Goal: Task Accomplishment & Management: Complete application form

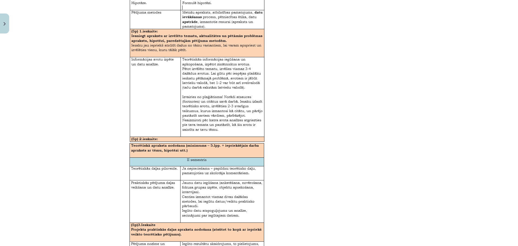
scroll to position [67, 0]
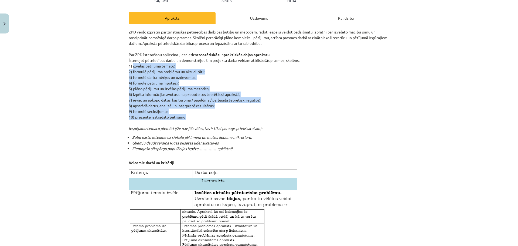
drag, startPoint x: 130, startPoint y: 66, endPoint x: 208, endPoint y: 120, distance: 95.7
click at [208, 120] on p "ZPD veido izpratni par zinātniskās pētniecības darbības būtību un metodēm, rado…" at bounding box center [259, 80] width 260 height 102
click at [214, 119] on p "ZPD veido izpratni par zinātniskās pētniecības darbības būtību un metodēm, rado…" at bounding box center [259, 80] width 260 height 102
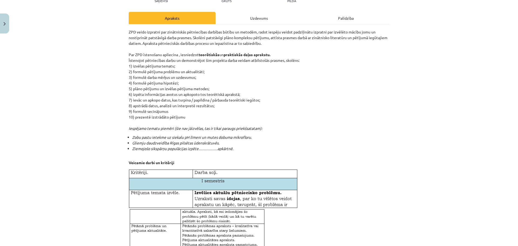
drag, startPoint x: 127, startPoint y: 66, endPoint x: 189, endPoint y: 116, distance: 79.6
click at [189, 116] on p "ZPD veido izpratni par zinātniskās pētniecības darbības būtību un metodēm, rado…" at bounding box center [259, 80] width 260 height 102
copy p "1) izvēlas pētījuma tematu; 2) formulē pētījuma problēmu un aktualitāti; 3) for…"
click at [361, 114] on p "ZPD veido izpratni par zinātniskās pētniecības darbības būtību un metodēm, rado…" at bounding box center [259, 80] width 260 height 102
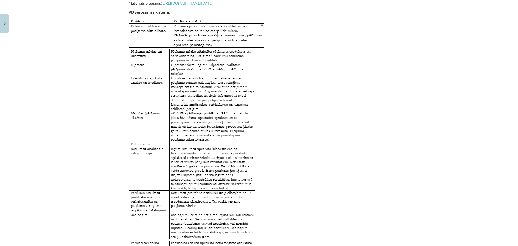
scroll to position [822, 0]
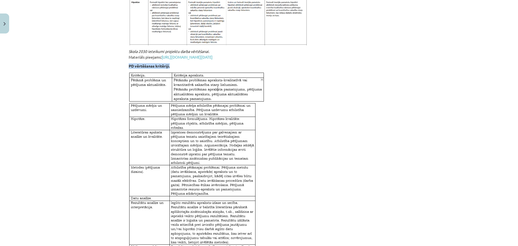
drag, startPoint x: 125, startPoint y: 71, endPoint x: 193, endPoint y: 71, distance: 68.5
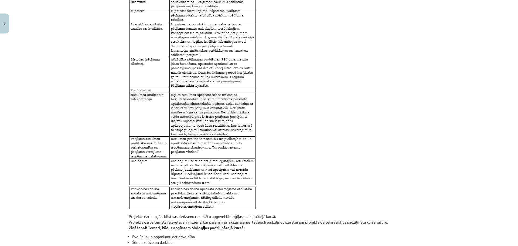
scroll to position [984, 0]
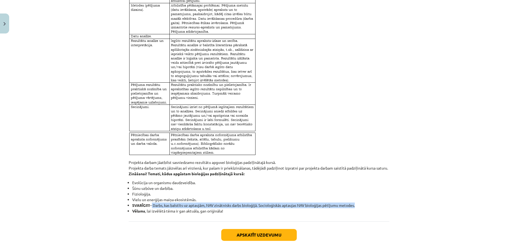
drag, startPoint x: 151, startPoint y: 217, endPoint x: 366, endPoint y: 218, distance: 214.9
click at [366, 208] on li "SVARĪGI!!! – Darbs, kas balstīts uz aptaujām, NAV zinātnisks darbs bioloģijā. S…" at bounding box center [260, 205] width 257 height 6
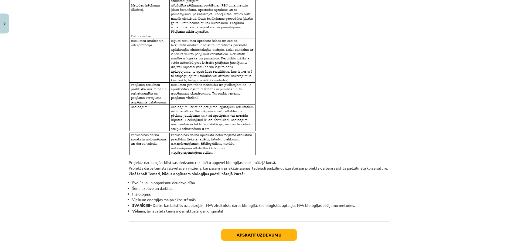
click at [205, 191] on li "Šūnu uzbūve un darbība." at bounding box center [260, 188] width 257 height 6
drag, startPoint x: 143, startPoint y: 221, endPoint x: 225, endPoint y: 222, distance: 81.7
click at [225, 214] on li "Vēlams , lai izvēlētā tēma ir gan aktuāla, gan oriģināla!" at bounding box center [260, 211] width 257 height 6
click at [226, 214] on li "Vēlams , lai izvēlētā tēma ir gan aktuāla, gan oriģināla!" at bounding box center [260, 211] width 257 height 6
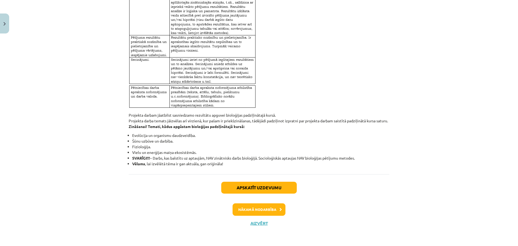
scroll to position [1043, 0]
click at [254, 212] on button "Nākamā nodarbība" at bounding box center [258, 209] width 53 height 12
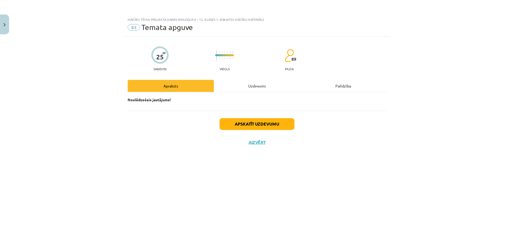
scroll to position [0, 0]
click at [259, 143] on button "Aizvērt" at bounding box center [259, 141] width 20 height 5
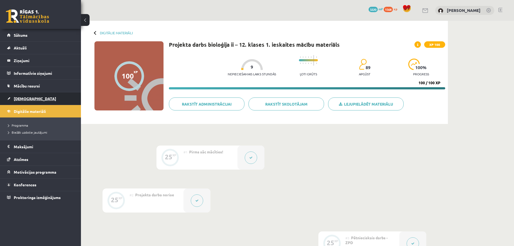
click at [35, 101] on link "[DEMOGRAPHIC_DATA]" at bounding box center [40, 98] width 67 height 12
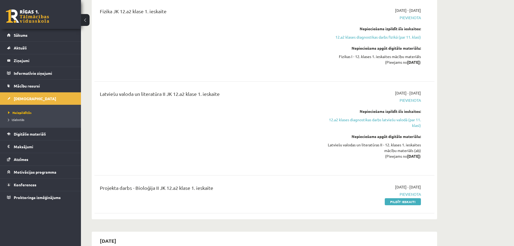
scroll to position [162, 0]
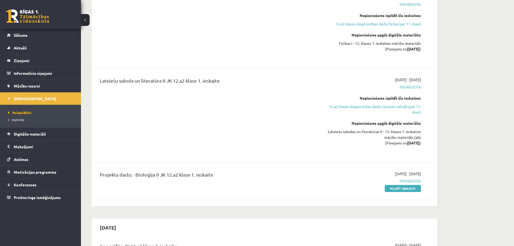
drag, startPoint x: 396, startPoint y: 187, endPoint x: 284, endPoint y: 21, distance: 200.1
click at [396, 187] on link "Pildīt ieskaiti" at bounding box center [402, 188] width 36 height 7
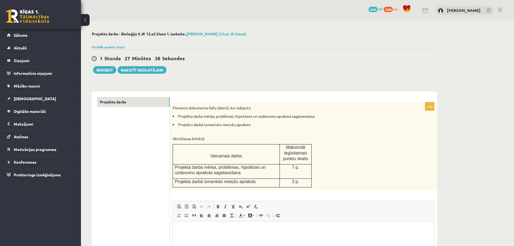
click at [473, 71] on div "**********" at bounding box center [297, 175] width 433 height 308
click at [421, 72] on div "1 Stunda 27 Minūtes 37 Sekundes Ieskaite saglabāta! Iesniegt Rakstīt skolotājam" at bounding box center [264, 61] width 345 height 24
click at [474, 119] on div "**********" at bounding box center [297, 175] width 433 height 308
click at [471, 111] on div "**********" at bounding box center [297, 175] width 433 height 308
click at [490, 70] on div "**********" at bounding box center [297, 175] width 433 height 308
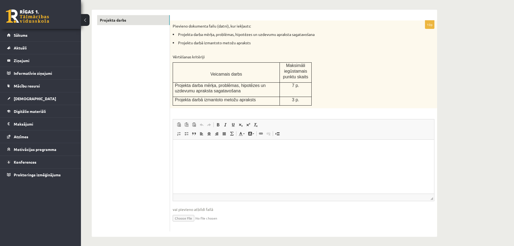
scroll to position [30, 0]
